Goal: Information Seeking & Learning: Check status

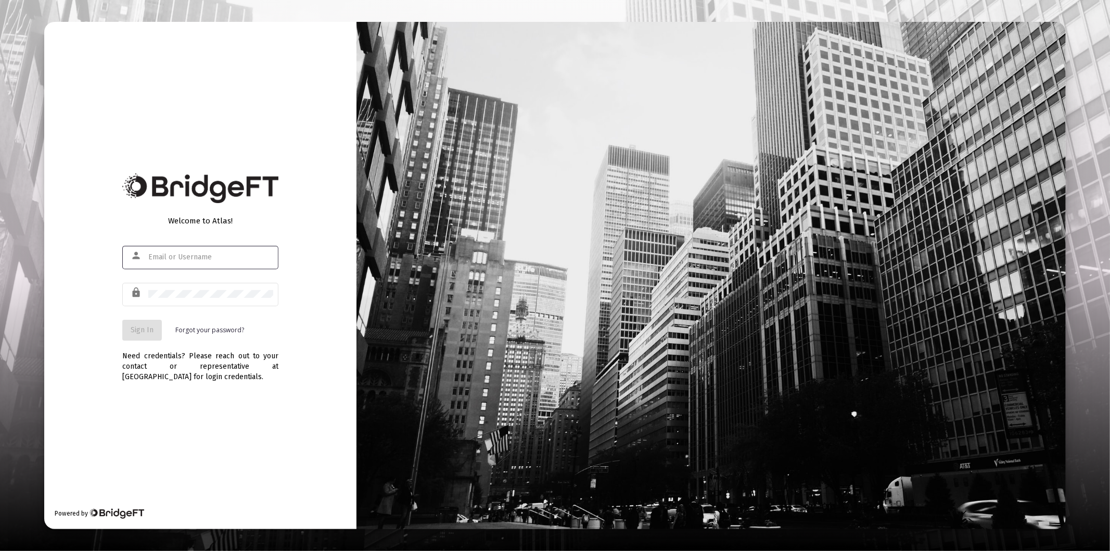
click at [154, 254] on input "text" at bounding box center [210, 257] width 125 height 8
type input "[PERSON_NAME][EMAIL_ADDRESS][DOMAIN_NAME]"
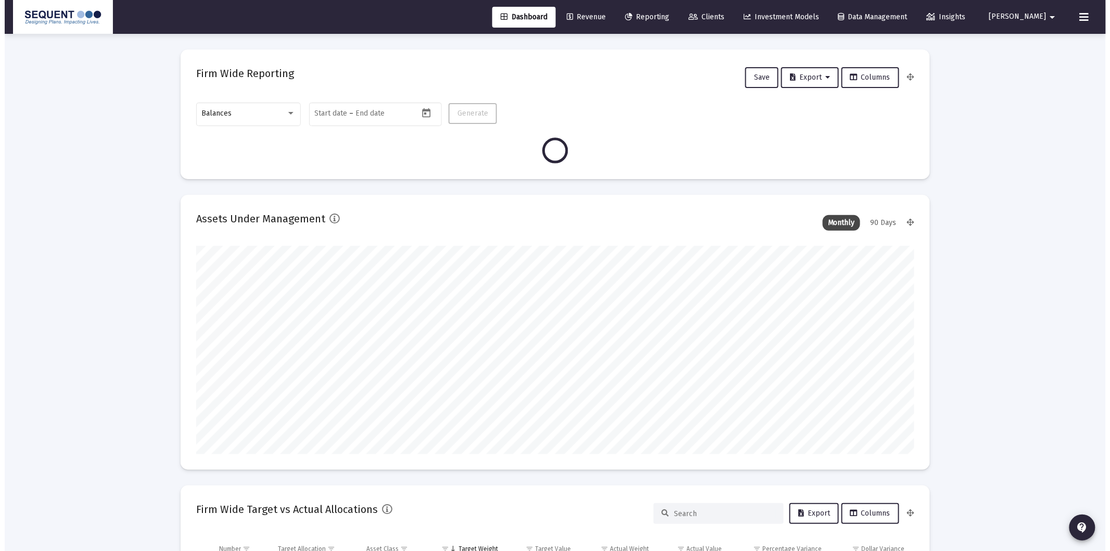
scroll to position [208, 386]
click at [720, 14] on span "Clients" at bounding box center [702, 16] width 36 height 9
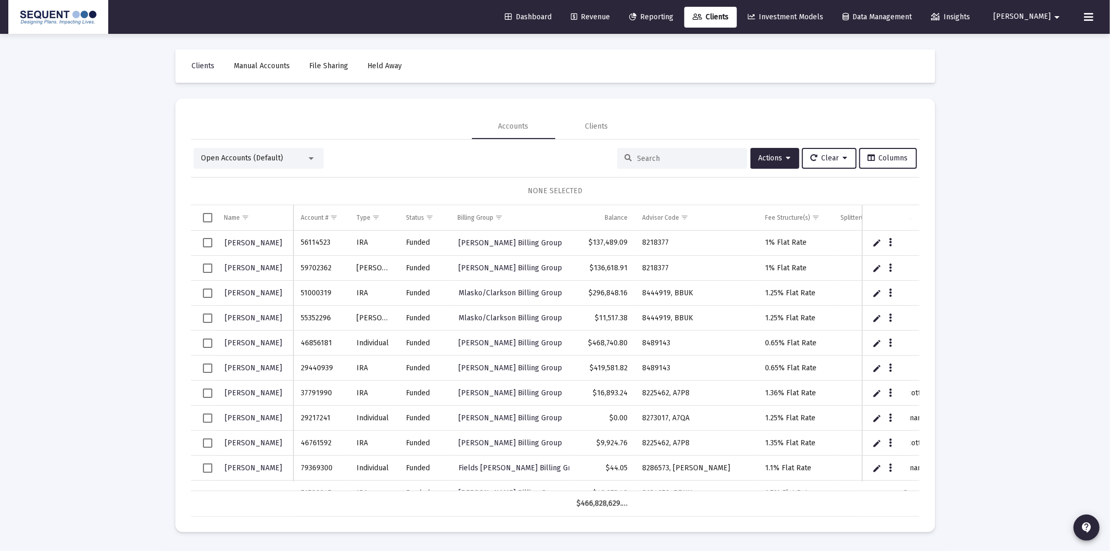
click at [655, 162] on input at bounding box center [689, 158] width 102 height 9
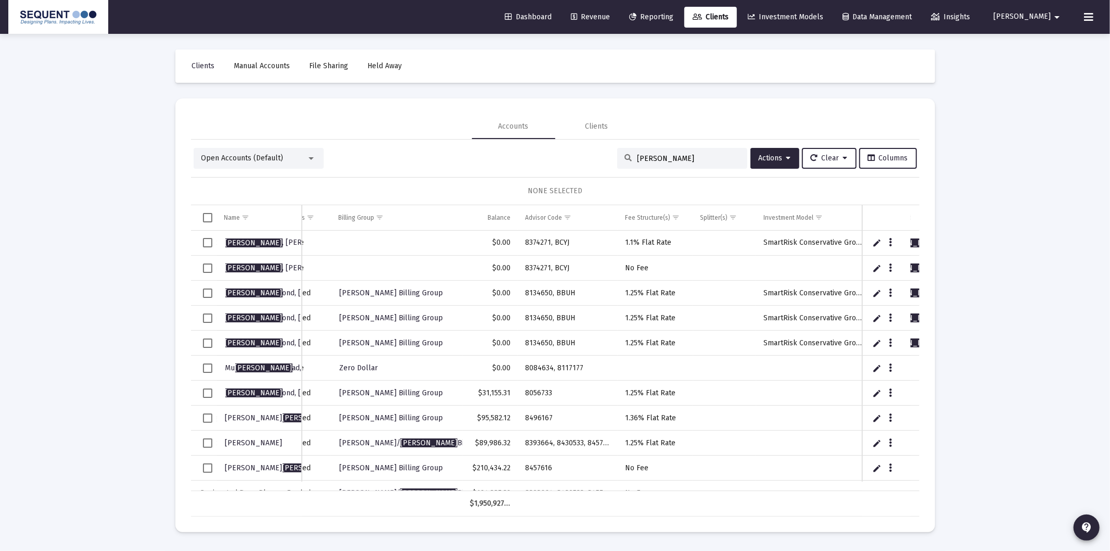
scroll to position [0, 162]
drag, startPoint x: 660, startPoint y: 158, endPoint x: 604, endPoint y: 157, distance: 55.7
click at [604, 157] on div "Open Accounts (Default) [PERSON_NAME] Actions Clear Columns" at bounding box center [556, 158] width 724 height 21
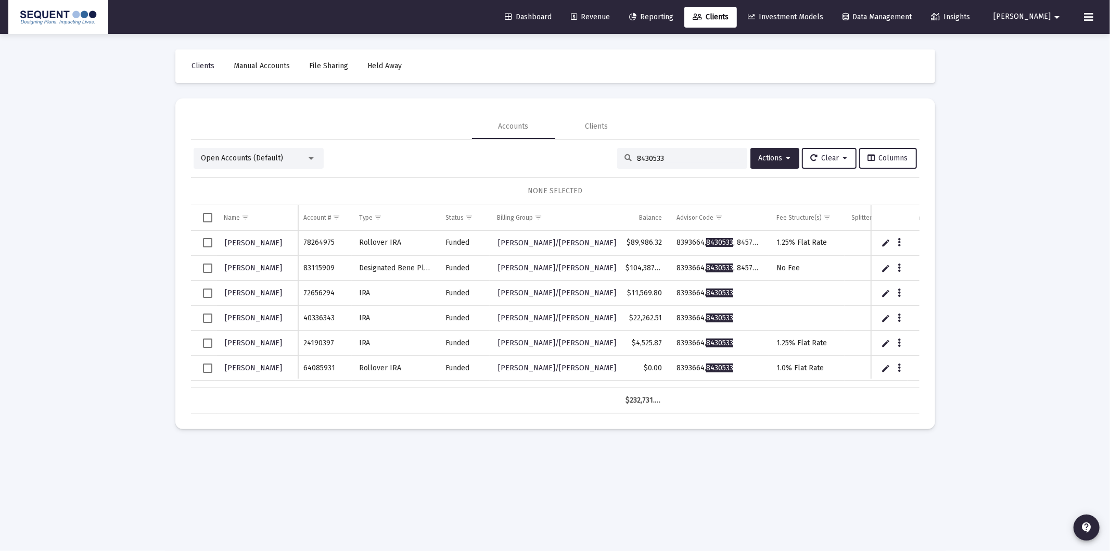
scroll to position [0, 0]
type input "8430533"
